Goal: Task Accomplishment & Management: Contribute content

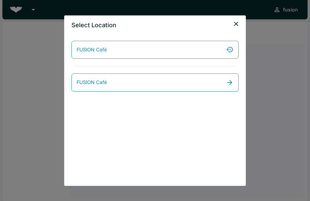
click at [138, 47] on link "FUSION Café" at bounding box center [154, 50] width 167 height 18
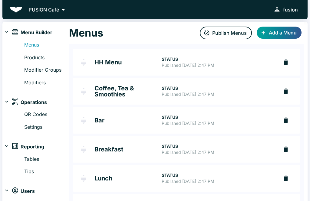
click at [190, 92] on p "Published Aug 25, 2025 at 2:47 PM" at bounding box center [217, 94] width 112 height 6
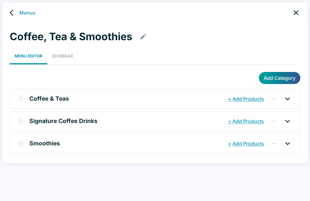
click at [288, 95] on icon at bounding box center [287, 99] width 10 height 10
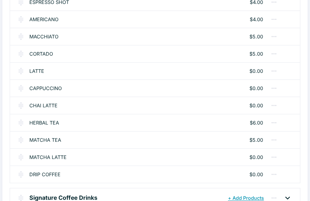
click at [274, 174] on icon "button" at bounding box center [273, 174] width 7 height 7
click at [301, 174] on div at bounding box center [155, 100] width 310 height 201
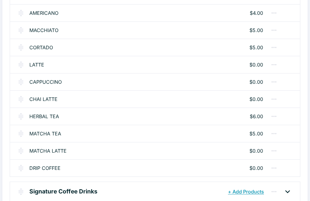
scroll to position [139, 0]
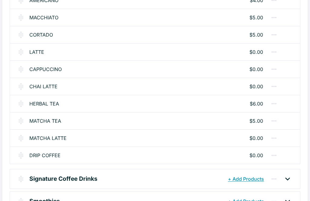
click at [286, 176] on icon at bounding box center [287, 179] width 10 height 10
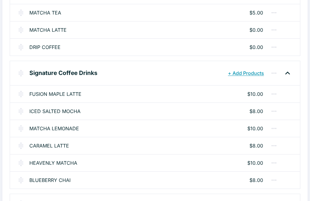
scroll to position [250, 0]
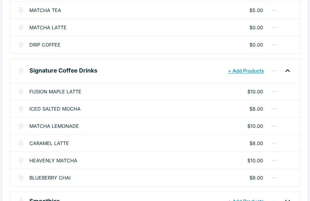
click at [238, 75] on button "+ Add Products" at bounding box center [245, 70] width 39 height 11
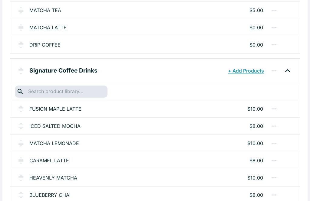
click at [79, 89] on input "text" at bounding box center [60, 91] width 69 height 8
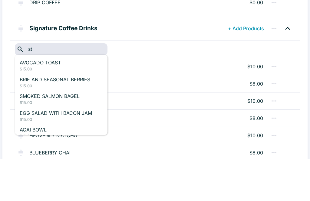
type input "str"
click at [35, 101] on p "AVOCADO TOAST" at bounding box center [61, 104] width 83 height 7
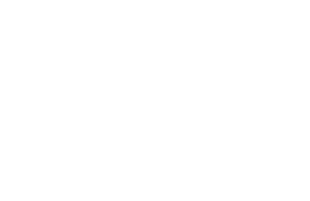
scroll to position [0, 0]
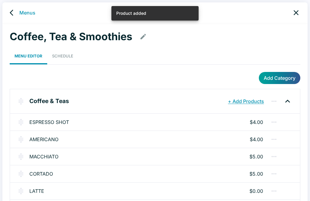
click at [22, 13] on link "Menus" at bounding box center [27, 12] width 16 height 7
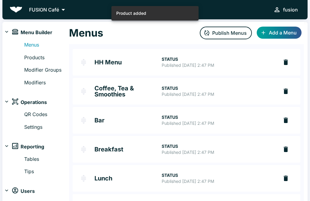
click at [34, 58] on link "Products" at bounding box center [46, 58] width 45 height 8
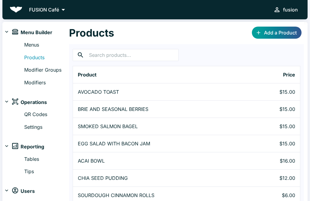
click at [278, 32] on link "Add a Product" at bounding box center [277, 33] width 50 height 12
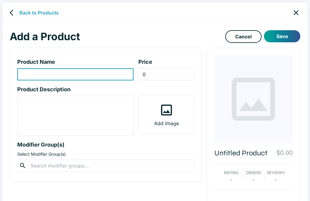
click at [63, 70] on input "product-name-input" at bounding box center [75, 74] width 116 height 12
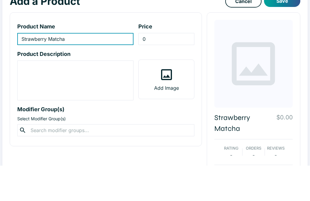
type input "Strawberry Matcha"
click at [159, 68] on input "0" at bounding box center [166, 74] width 56 height 12
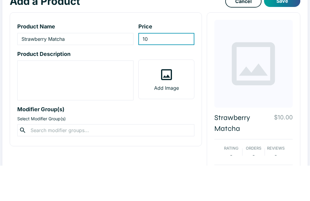
type input "10"
click at [76, 99] on textarea "product-description-input" at bounding box center [75, 116] width 108 height 35
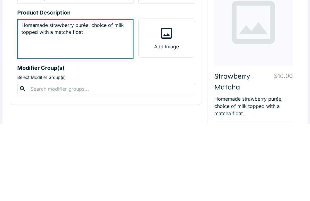
type textarea "Homemade strawberry purée, choice of milk topped with a matcha float"
click at [256, 78] on icon at bounding box center [253, 99] width 43 height 43
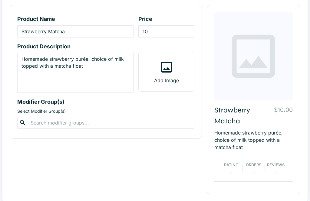
click at [167, 75] on label "Add Image" at bounding box center [165, 71] width 55 height 39
click at [0, 0] on input "Add Image" at bounding box center [0, 0] width 0 height 0
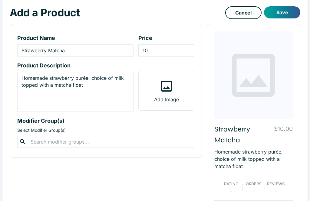
scroll to position [0, 0]
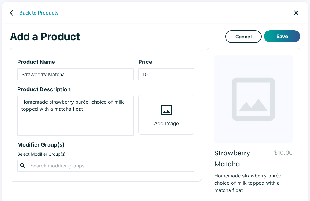
click at [93, 166] on input "text" at bounding box center [106, 165] width 154 height 8
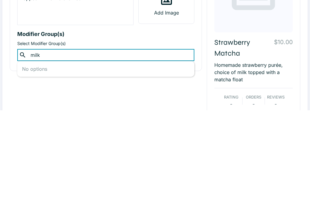
scroll to position [43, 0]
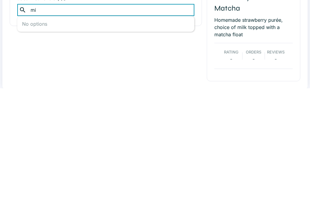
type input "m"
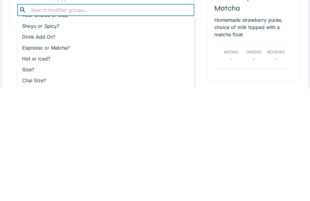
scroll to position [31, 0]
click at [45, 146] on p "Drink Add On?" at bounding box center [105, 149] width 167 height 7
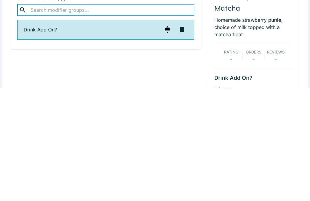
click at [167, 139] on img "button" at bounding box center [167, 142] width 7 height 7
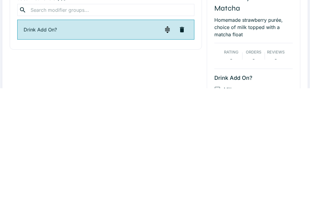
scroll to position [156, 0]
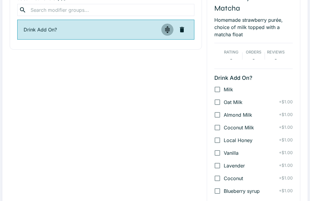
click at [166, 31] on img "button" at bounding box center [167, 29] width 7 height 7
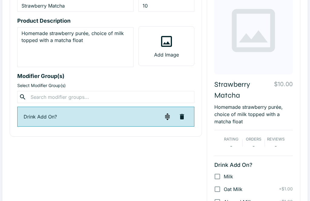
scroll to position [68, 0]
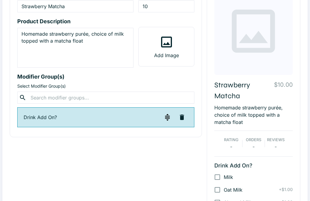
click at [92, 98] on input "text" at bounding box center [106, 97] width 154 height 8
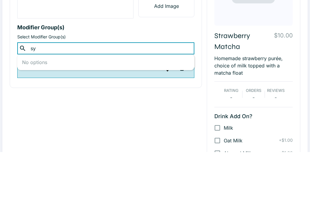
type input "s"
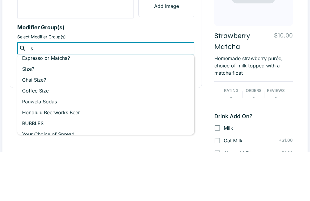
scroll to position [25, 0]
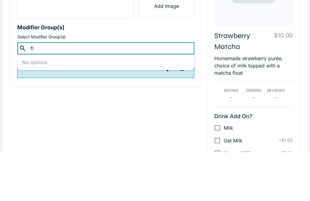
type input "f"
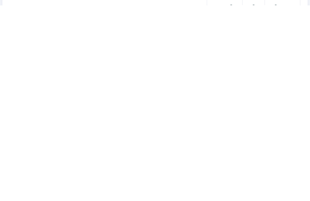
scroll to position [0, 0]
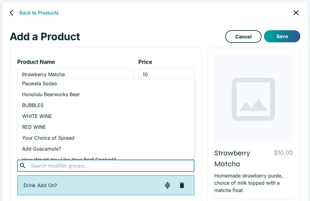
click at [276, 37] on button "Save" at bounding box center [282, 36] width 36 height 12
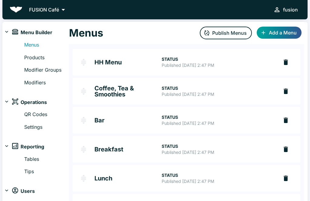
click at [33, 43] on link "Menus" at bounding box center [46, 45] width 45 height 8
click at [174, 85] on link "Coffee, Tea & Smoothies STATUS Published Aug 25, 2025 at 2:47 PM" at bounding box center [176, 91] width 206 height 27
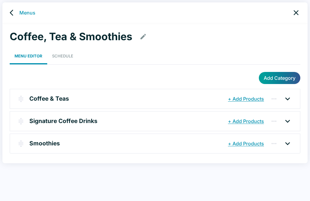
click at [243, 117] on button "+ Add Products" at bounding box center [245, 121] width 39 height 11
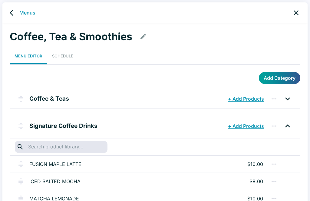
click at [71, 146] on input "text" at bounding box center [60, 147] width 69 height 8
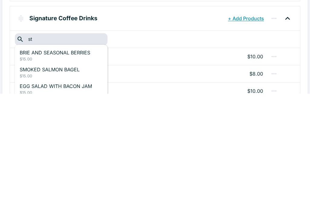
type input "str"
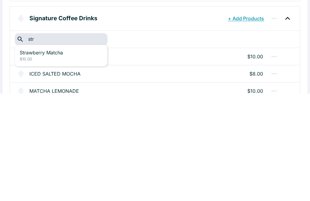
click at [28, 157] on p "Strawberry Matcha" at bounding box center [61, 160] width 83 height 7
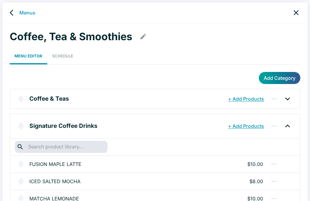
click at [23, 11] on link "Menus" at bounding box center [27, 12] width 16 height 7
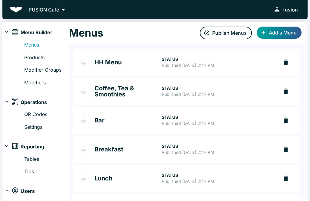
click at [223, 34] on button "Publish Menus" at bounding box center [226, 33] width 52 height 13
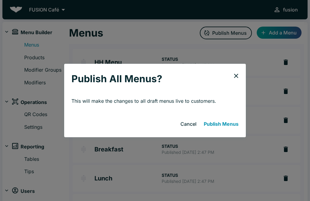
click at [217, 122] on button "Publish Menus" at bounding box center [221, 124] width 40 height 12
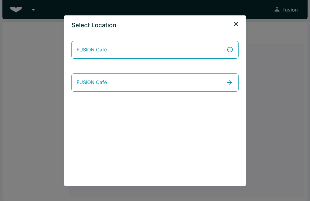
click at [93, 45] on link "FUSION Café" at bounding box center [154, 50] width 167 height 18
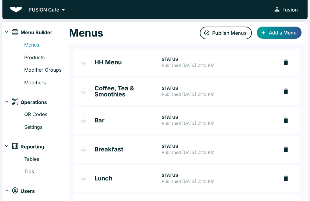
click at [110, 84] on link "Coffee, Tea & Smoothies STATUS Published [DATE] 2:43 PM" at bounding box center [176, 91] width 206 height 27
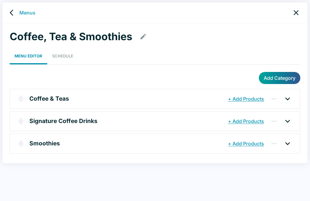
click at [286, 121] on icon at bounding box center [287, 121] width 5 height 3
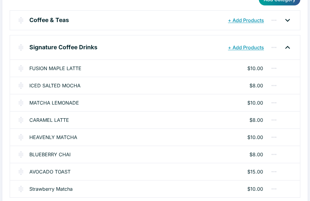
scroll to position [90, 0]
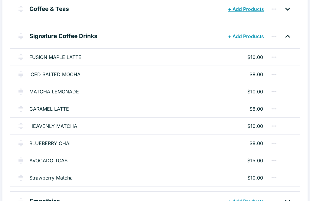
click at [43, 177] on link "Strawberry Matcha" at bounding box center [50, 177] width 43 height 7
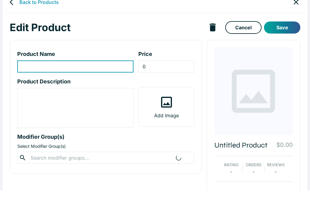
type input "Strawberry Matcha"
type input "10"
type textarea "Homemade strawberry purée, choice of milk topped with a matcha float"
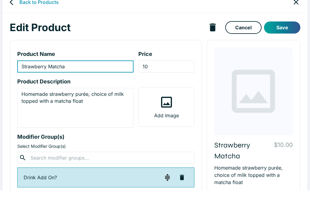
scroll to position [11, 0]
click at [168, 106] on icon at bounding box center [166, 102] width 15 height 15
click at [0, 0] on input "Add Image" at bounding box center [0, 0] width 0 height 0
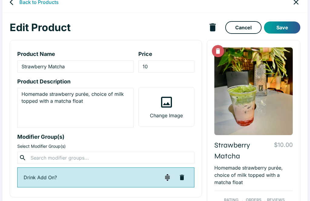
click at [285, 28] on button "Save" at bounding box center [282, 27] width 36 height 12
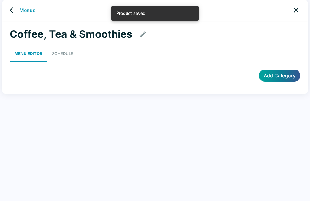
scroll to position [2, 0]
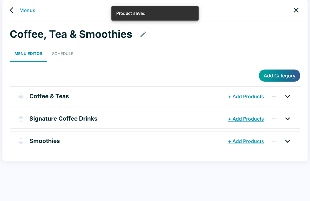
click at [27, 14] on link "Menus" at bounding box center [27, 10] width 16 height 7
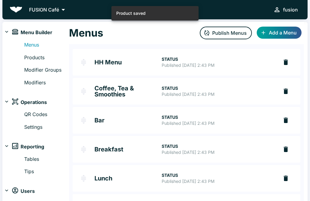
click at [218, 30] on button "Publish Menus" at bounding box center [226, 33] width 52 height 13
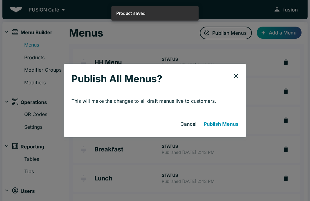
click at [223, 129] on button "Publish Menus" at bounding box center [221, 124] width 40 height 12
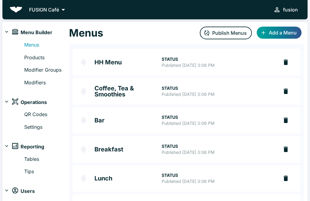
click at [222, 39] on button "Publish Menus" at bounding box center [226, 33] width 52 height 13
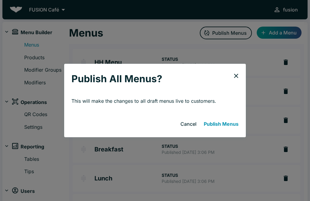
click at [223, 126] on button "Publish Menus" at bounding box center [221, 124] width 40 height 12
